Goal: Information Seeking & Learning: Find contact information

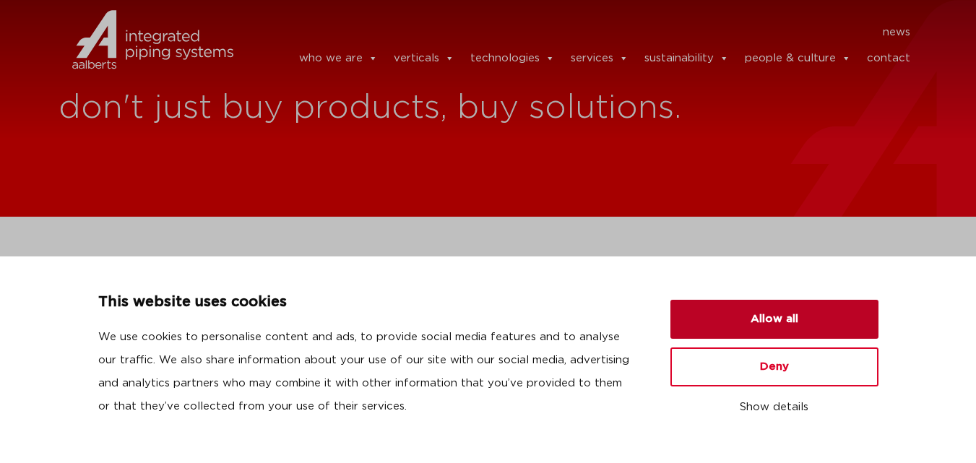
click at [775, 324] on button "Allow all" at bounding box center [775, 319] width 208 height 39
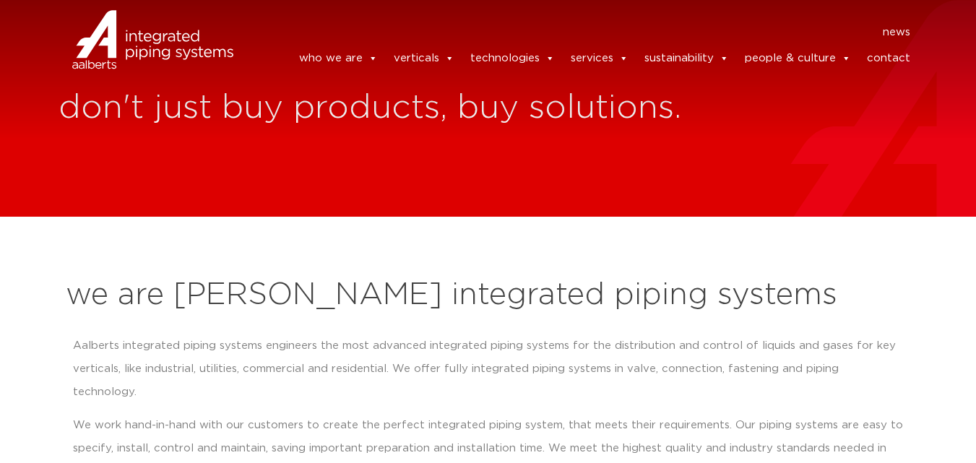
click at [901, 47] on link "contact" at bounding box center [888, 58] width 43 height 29
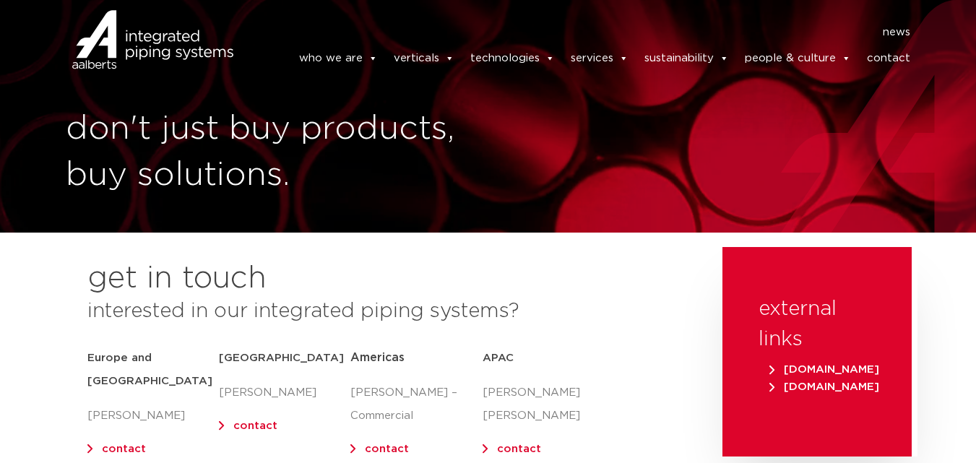
scroll to position [145, 0]
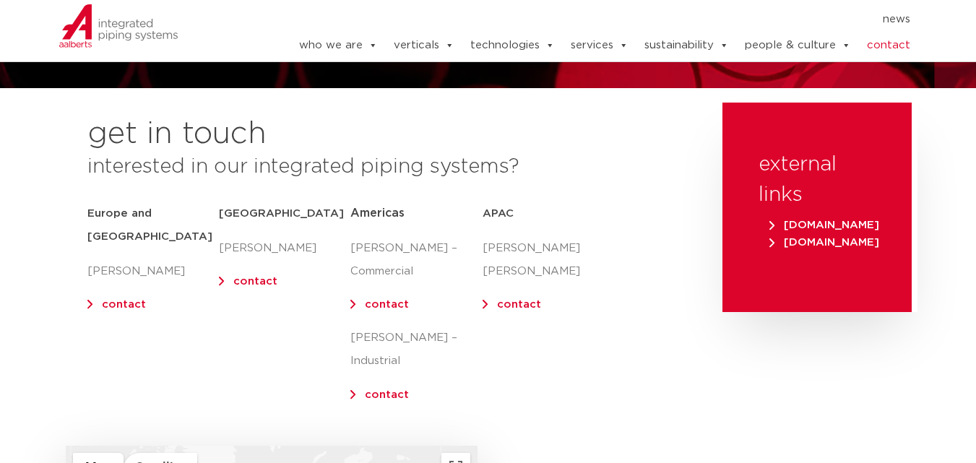
click at [384, 216] on span "Americas" at bounding box center [378, 213] width 54 height 12
click at [381, 303] on link "contact" at bounding box center [387, 304] width 44 height 11
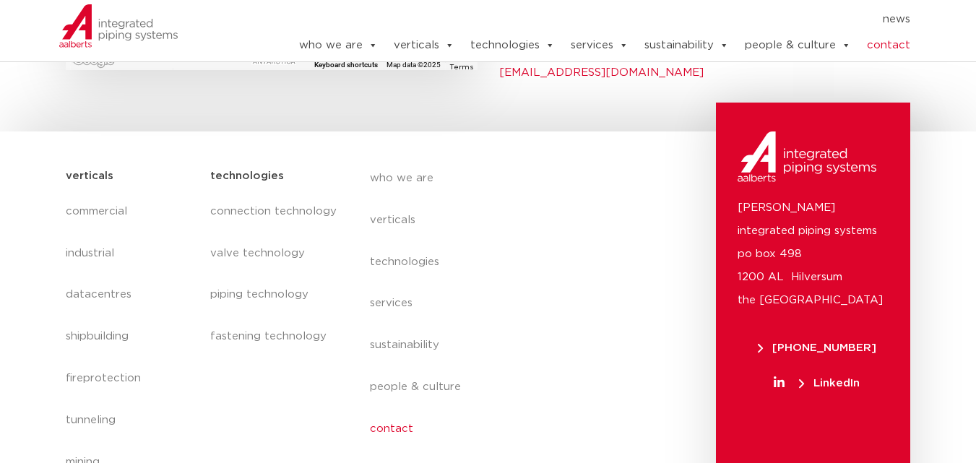
scroll to position [434, 0]
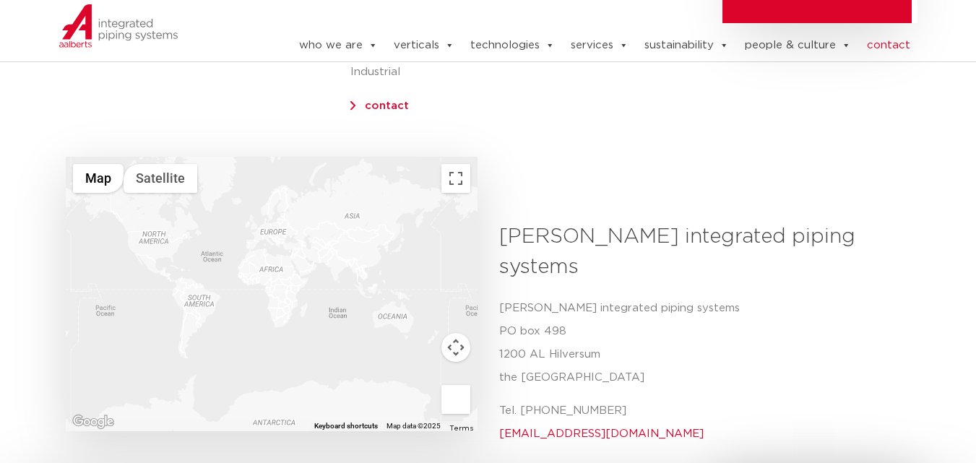
click at [152, 218] on div at bounding box center [272, 294] width 412 height 275
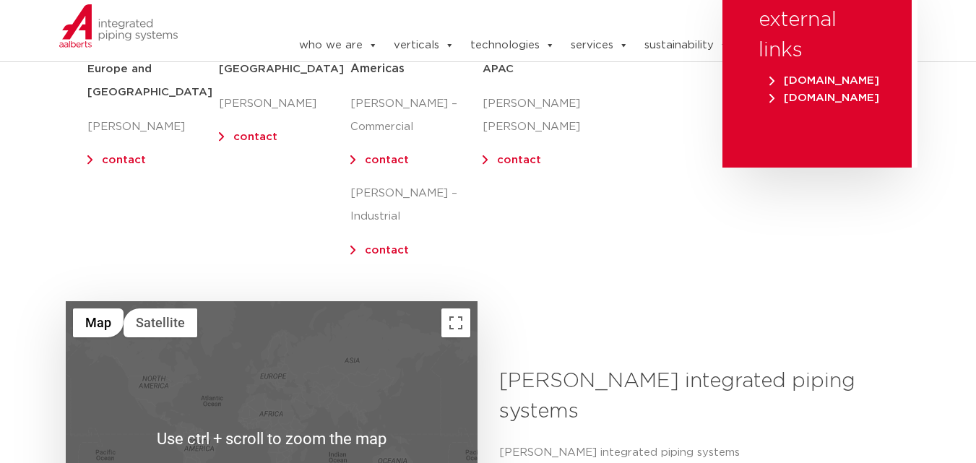
scroll to position [217, 0]
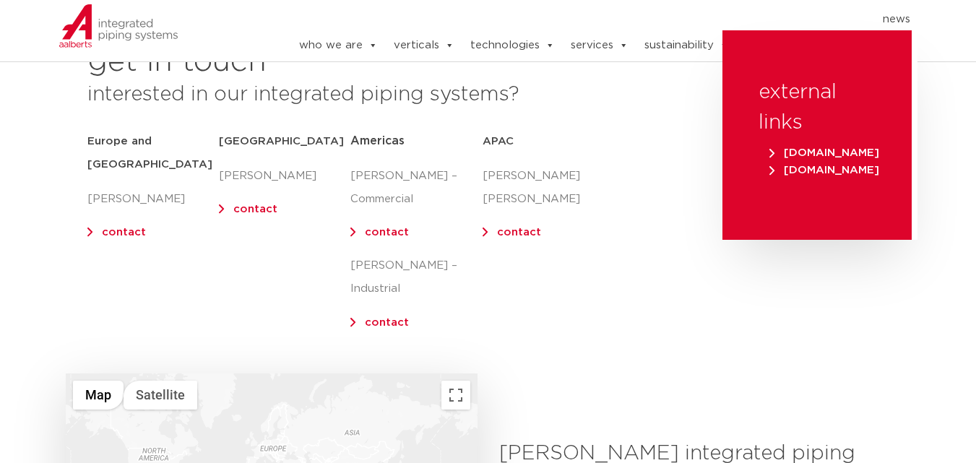
click at [366, 233] on link "contact" at bounding box center [387, 232] width 44 height 11
